Goal: Subscribe to service/newsletter

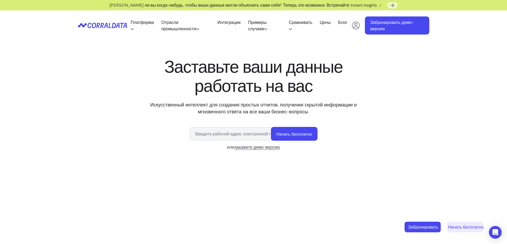
click at [357, 23] on icon at bounding box center [356, 26] width 8 height 8
click at [208, 135] on input "email" at bounding box center [233, 133] width 87 height 13
type input "kolosov2004@gmail.com"
click at [281, 131] on font "Начать бесплатно" at bounding box center [294, 134] width 36 height 7
